Goal: Transaction & Acquisition: Subscribe to service/newsletter

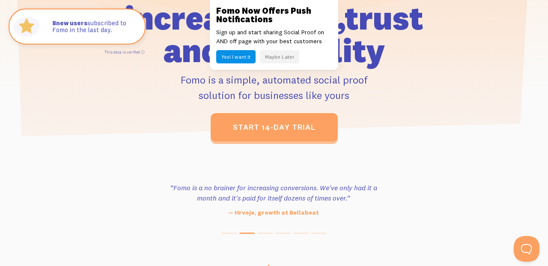
click at [278, 53] on button "Maybe Later" at bounding box center [279, 56] width 39 height 13
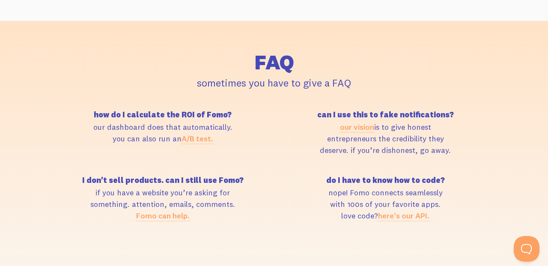
scroll to position [3623, 0]
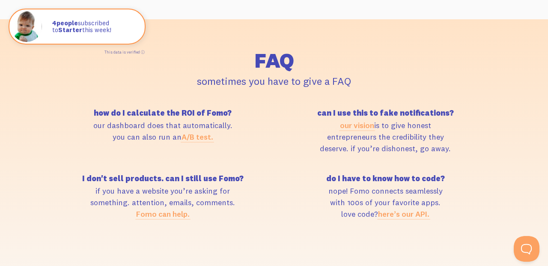
click at [163, 209] on link "Fomo can help." at bounding box center [163, 214] width 54 height 10
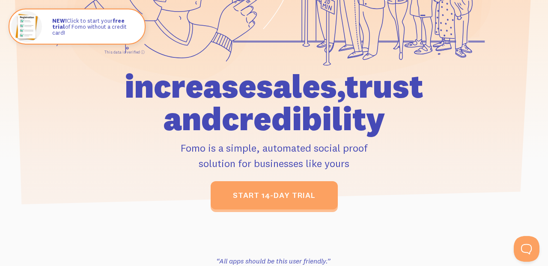
scroll to position [0, 0]
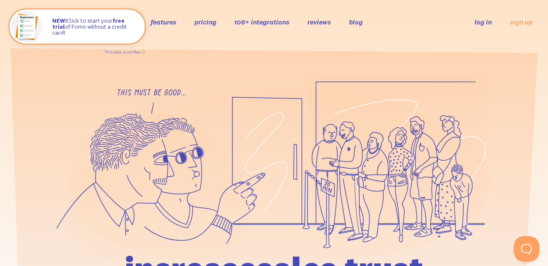
click at [204, 21] on link "pricing" at bounding box center [205, 22] width 22 height 9
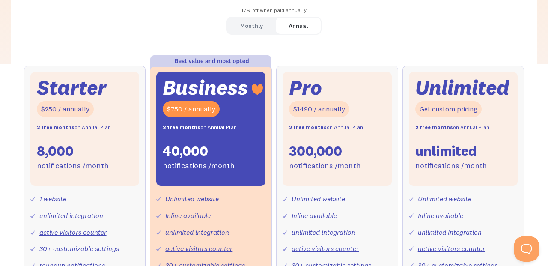
scroll to position [250, 0]
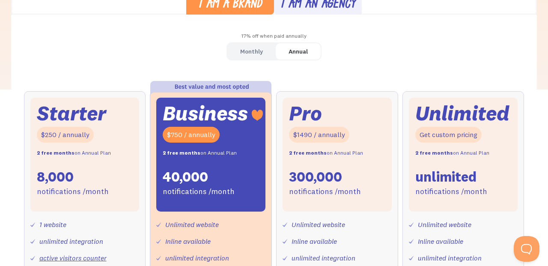
click at [80, 104] on div "Starter" at bounding box center [71, 113] width 69 height 18
click at [244, 51] on div "Monthly" at bounding box center [251, 51] width 23 height 12
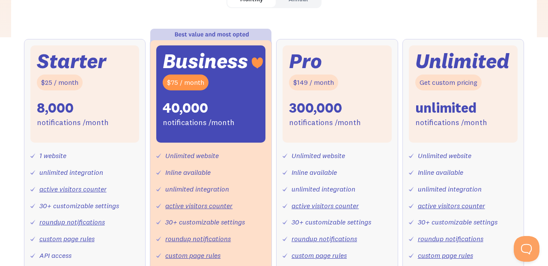
scroll to position [313, 0]
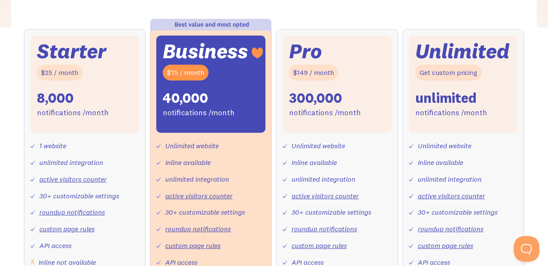
click at [118, 63] on div "Starter $25 / month 8,000 notifications /month" at bounding box center [84, 84] width 109 height 97
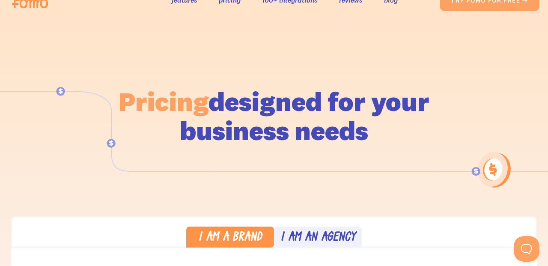
scroll to position [0, 0]
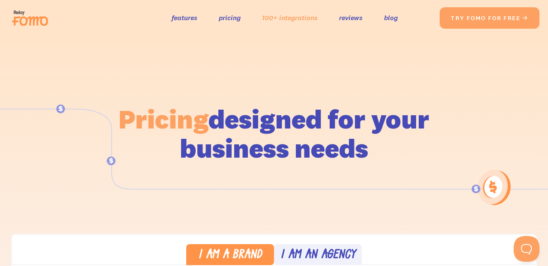
click at [291, 19] on link "100+ integrations" at bounding box center [290, 18] width 56 height 12
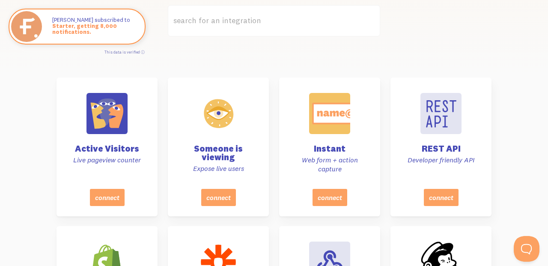
scroll to position [211, 0]
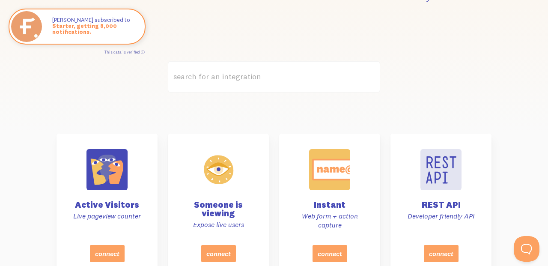
click at [267, 78] on label "search for an integration" at bounding box center [274, 76] width 212 height 31
click at [267, 78] on input "search for an integration" at bounding box center [274, 76] width 212 height 31
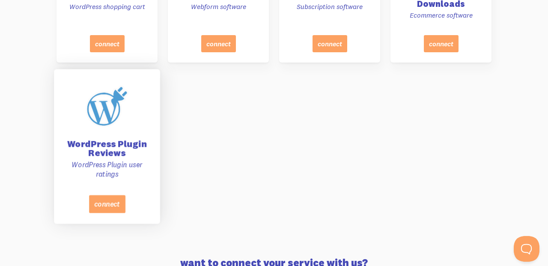
scroll to position [422, 0]
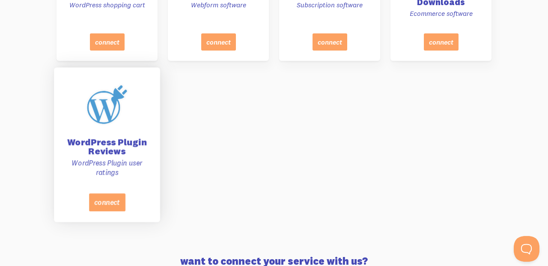
click at [102, 113] on div at bounding box center [107, 104] width 43 height 43
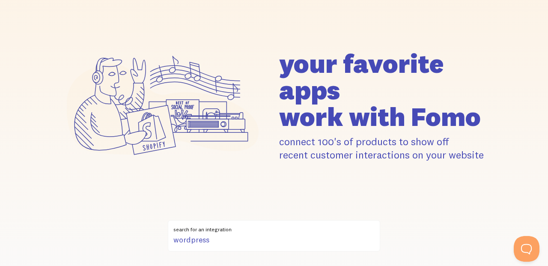
scroll to position [154, 0]
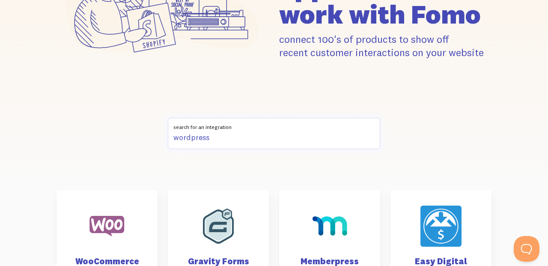
click at [226, 139] on input "wordpress" at bounding box center [274, 133] width 212 height 31
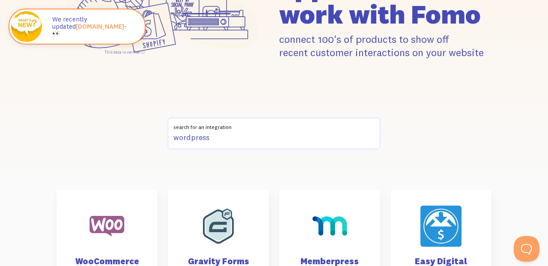
drag, startPoint x: 223, startPoint y: 138, endPoint x: 163, endPoint y: 138, distance: 60.4
click at [162, 138] on div "wordpress search for an integration" at bounding box center [273, 139] width 445 height 42
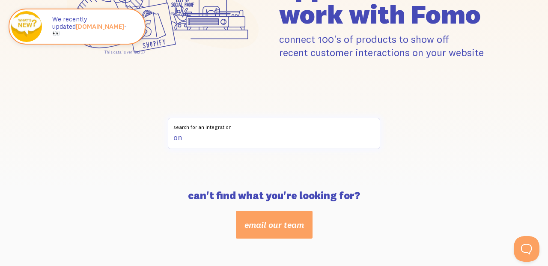
type input "o"
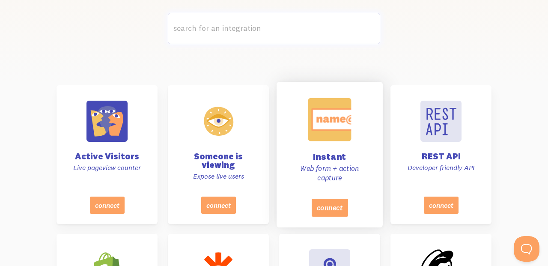
scroll to position [247, 0]
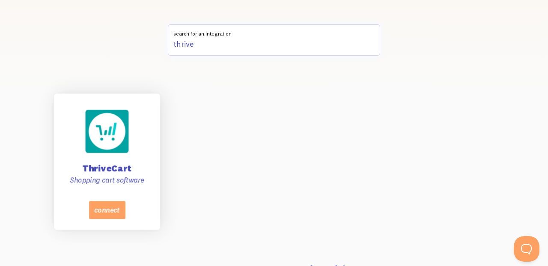
type input "thrive"
click at [140, 147] on div "ThriveCart Shopping cart software" at bounding box center [107, 150] width 84 height 102
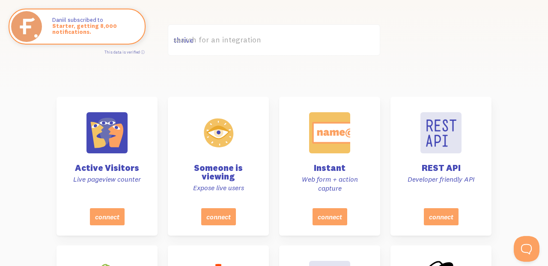
click at [213, 41] on label "search for an integration" at bounding box center [274, 39] width 212 height 31
click at [213, 41] on input "thrive" at bounding box center [274, 39] width 212 height 31
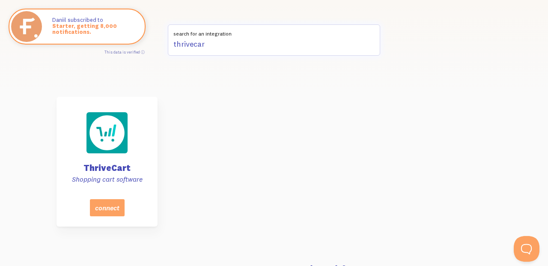
type input "thrivecart"
drag, startPoint x: 210, startPoint y: 45, endPoint x: 168, endPoint y: 44, distance: 41.5
click at [168, 44] on input "thrivecart" at bounding box center [274, 39] width 212 height 31
